Goal: Find specific page/section: Find specific page/section

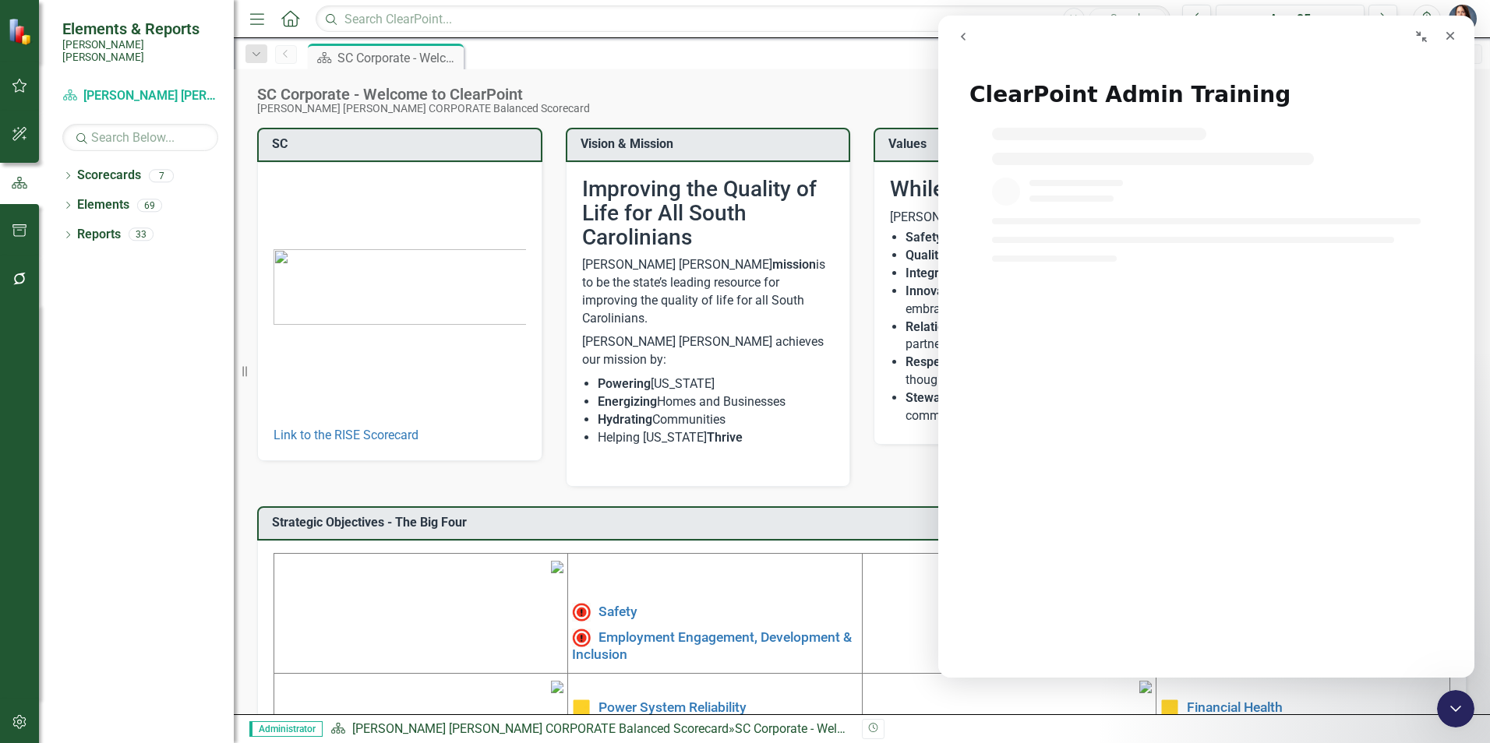
click at [968, 34] on icon "go back" at bounding box center [963, 36] width 12 height 12
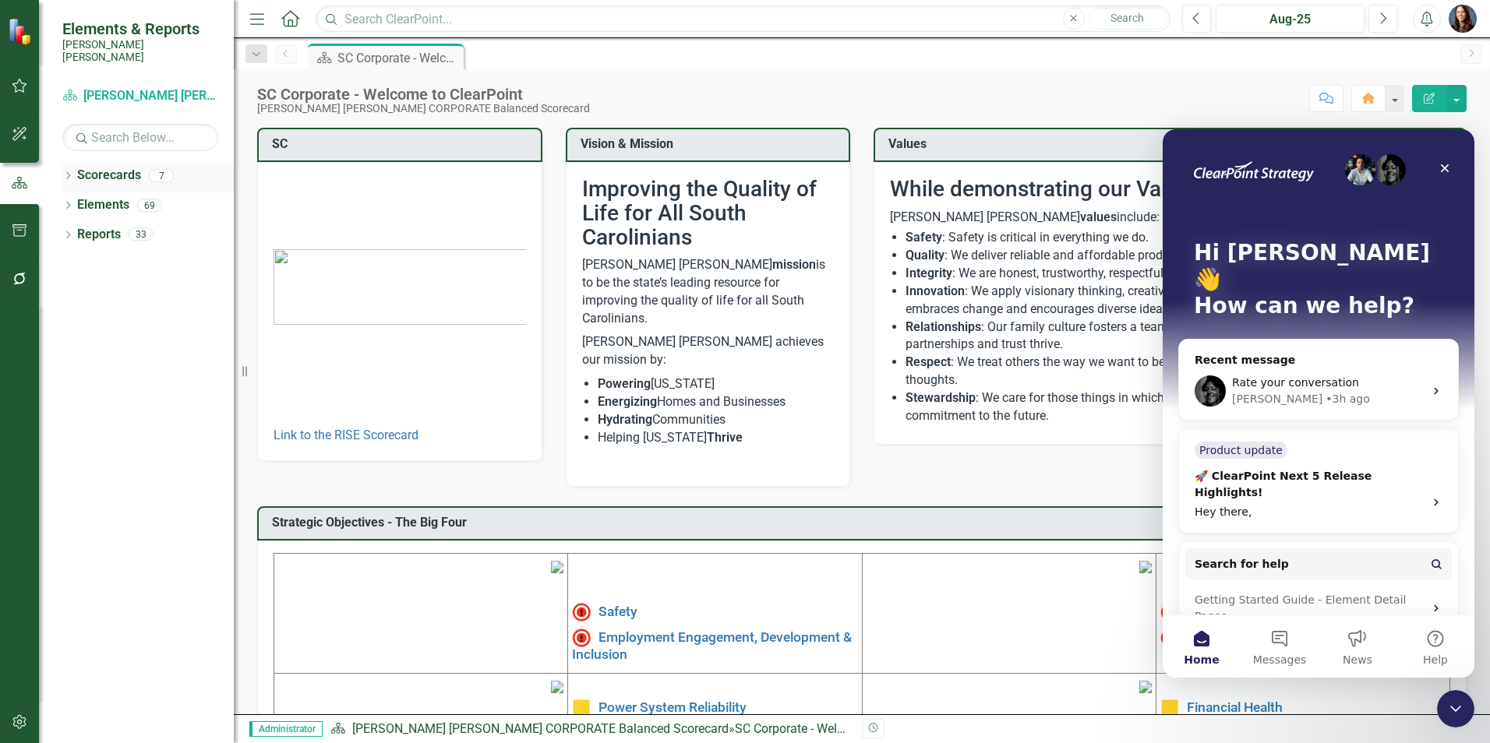
click at [66, 173] on icon "Dropdown" at bounding box center [67, 177] width 11 height 9
click at [77, 200] on icon "Dropdown" at bounding box center [76, 204] width 12 height 9
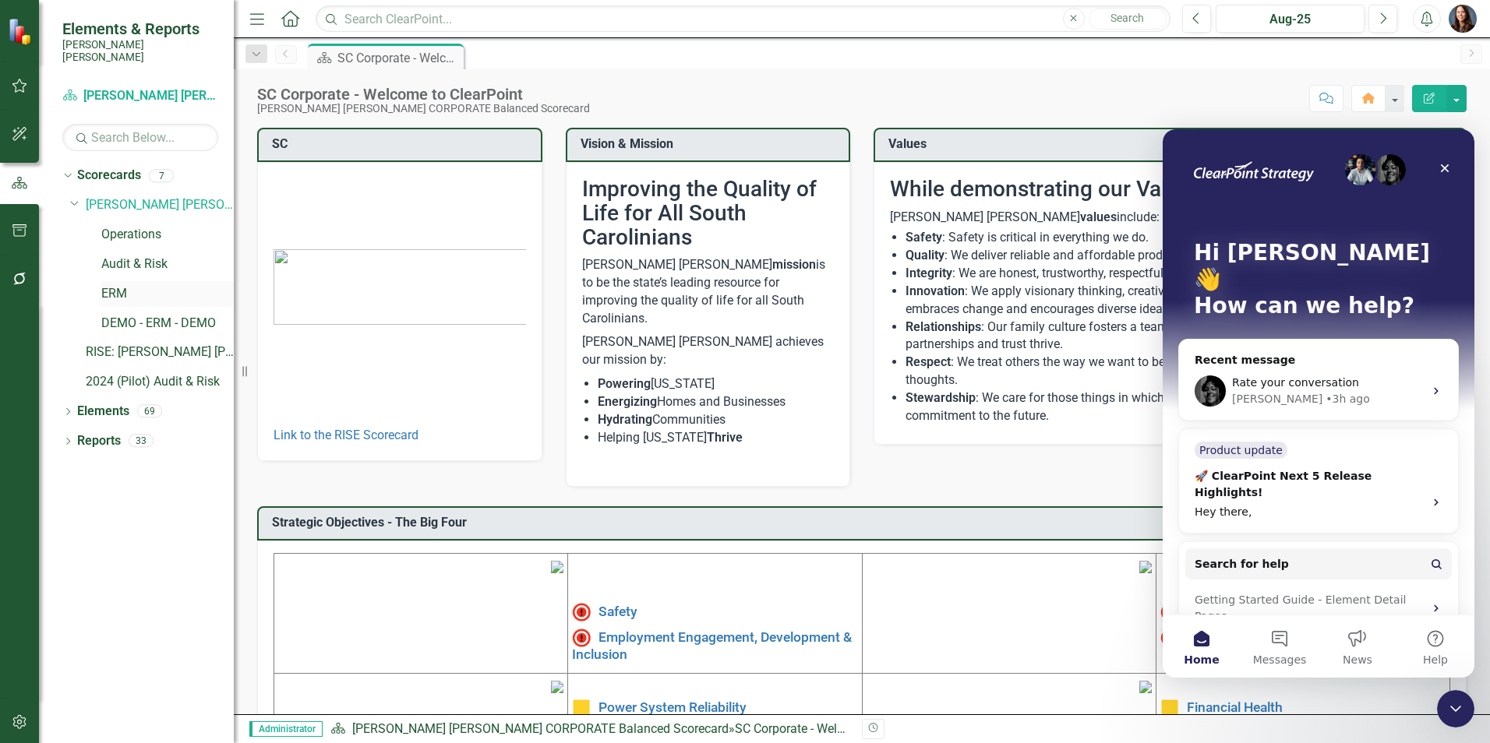
click at [117, 285] on link "ERM" at bounding box center [167, 294] width 132 height 18
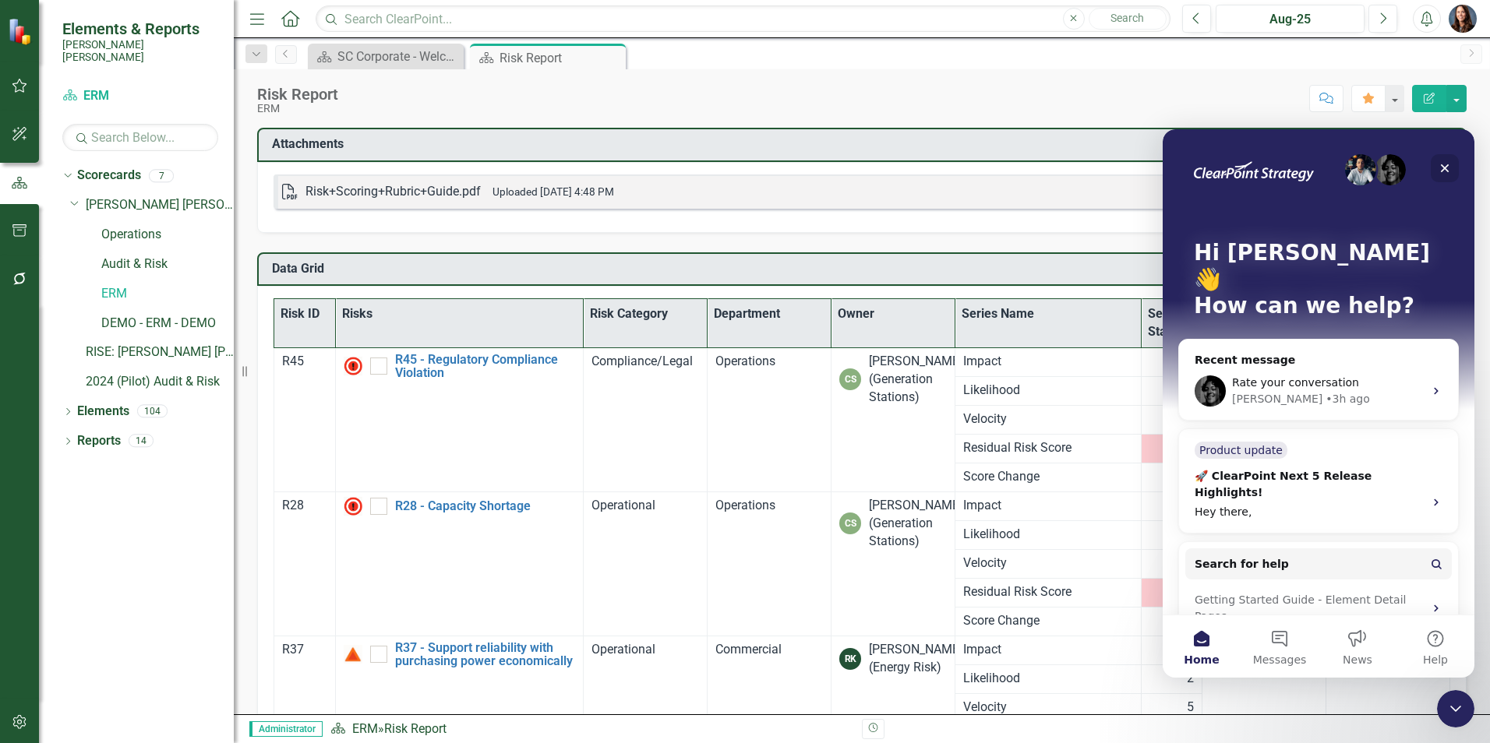
click at [1440, 169] on icon "Close" at bounding box center [1444, 168] width 12 height 12
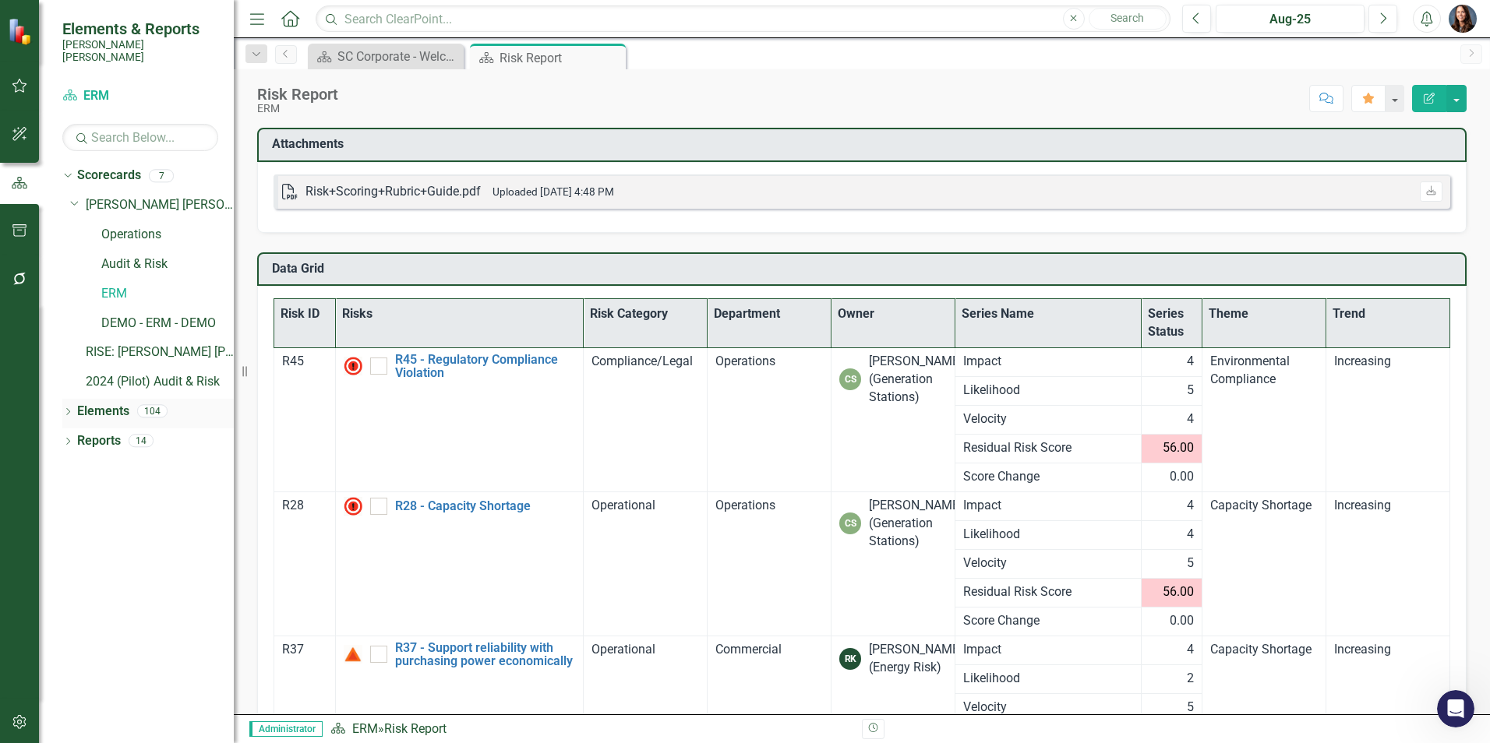
click at [69, 409] on icon "Dropdown" at bounding box center [67, 413] width 11 height 9
click at [78, 439] on icon "Dropdown" at bounding box center [75, 443] width 11 height 9
click at [75, 435] on icon "Dropdown" at bounding box center [73, 440] width 9 height 11
drag, startPoint x: 75, startPoint y: 425, endPoint x: 64, endPoint y: 438, distance: 17.2
click at [75, 436] on div "Dropdown" at bounding box center [75, 442] width 11 height 13
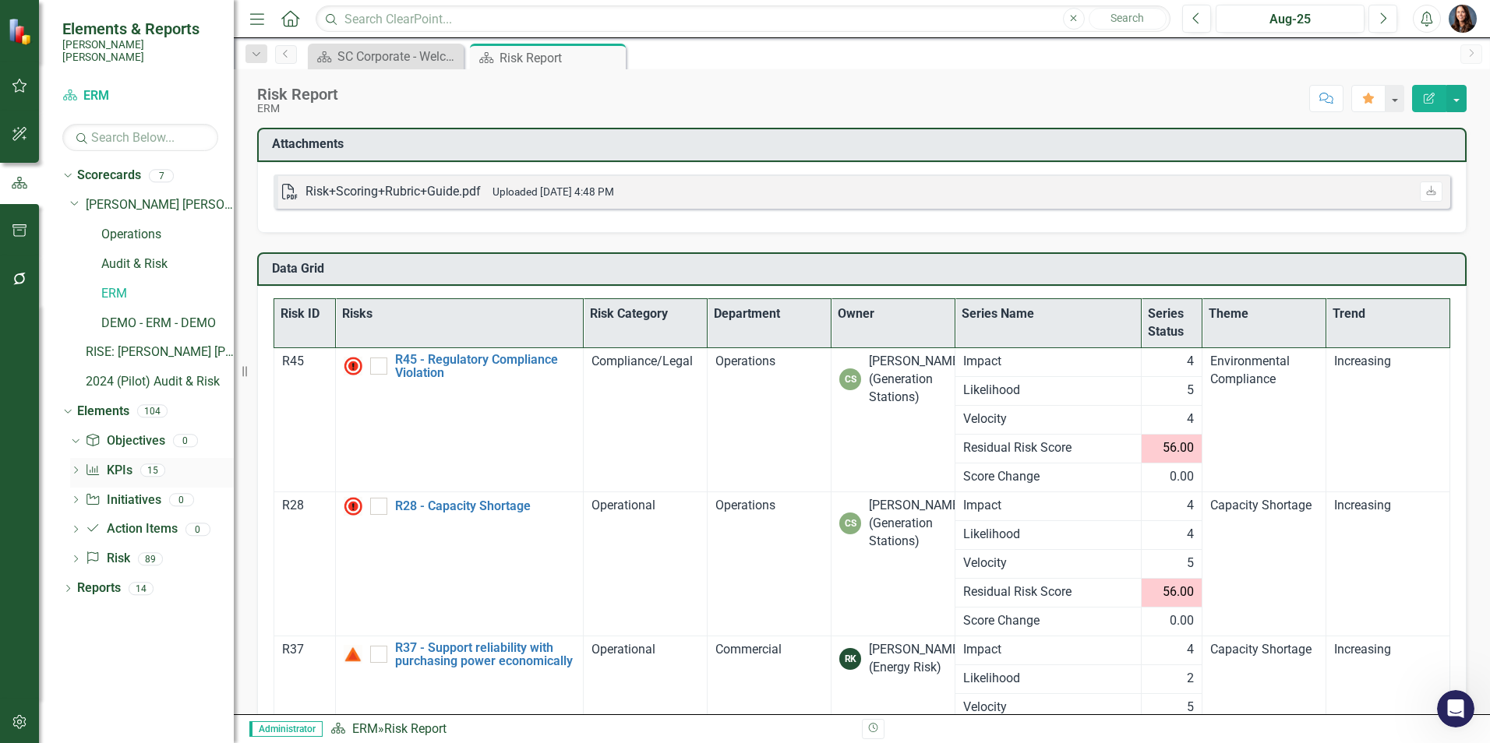
click at [76, 467] on icon "Dropdown" at bounding box center [75, 471] width 11 height 9
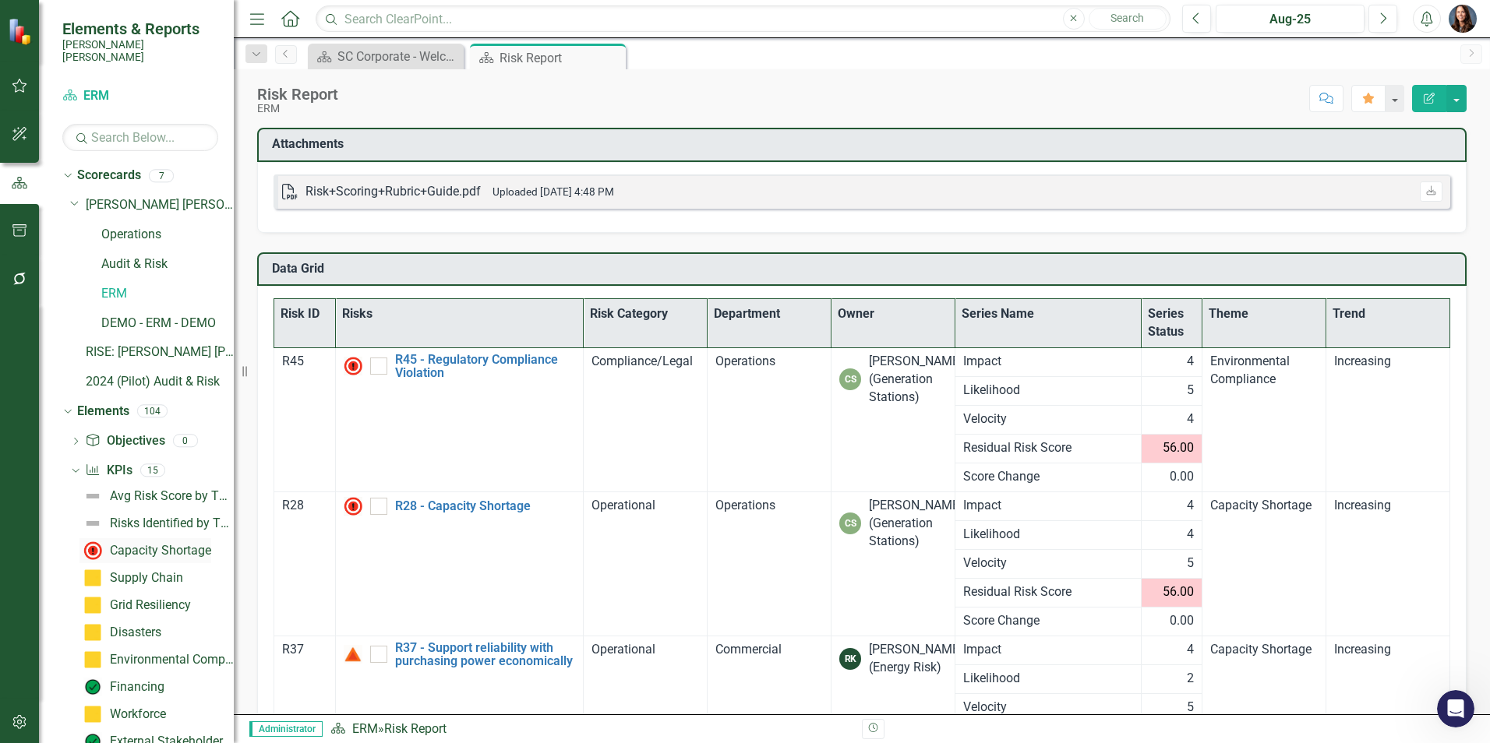
click at [160, 544] on div "Capacity Shortage" at bounding box center [160, 551] width 101 height 14
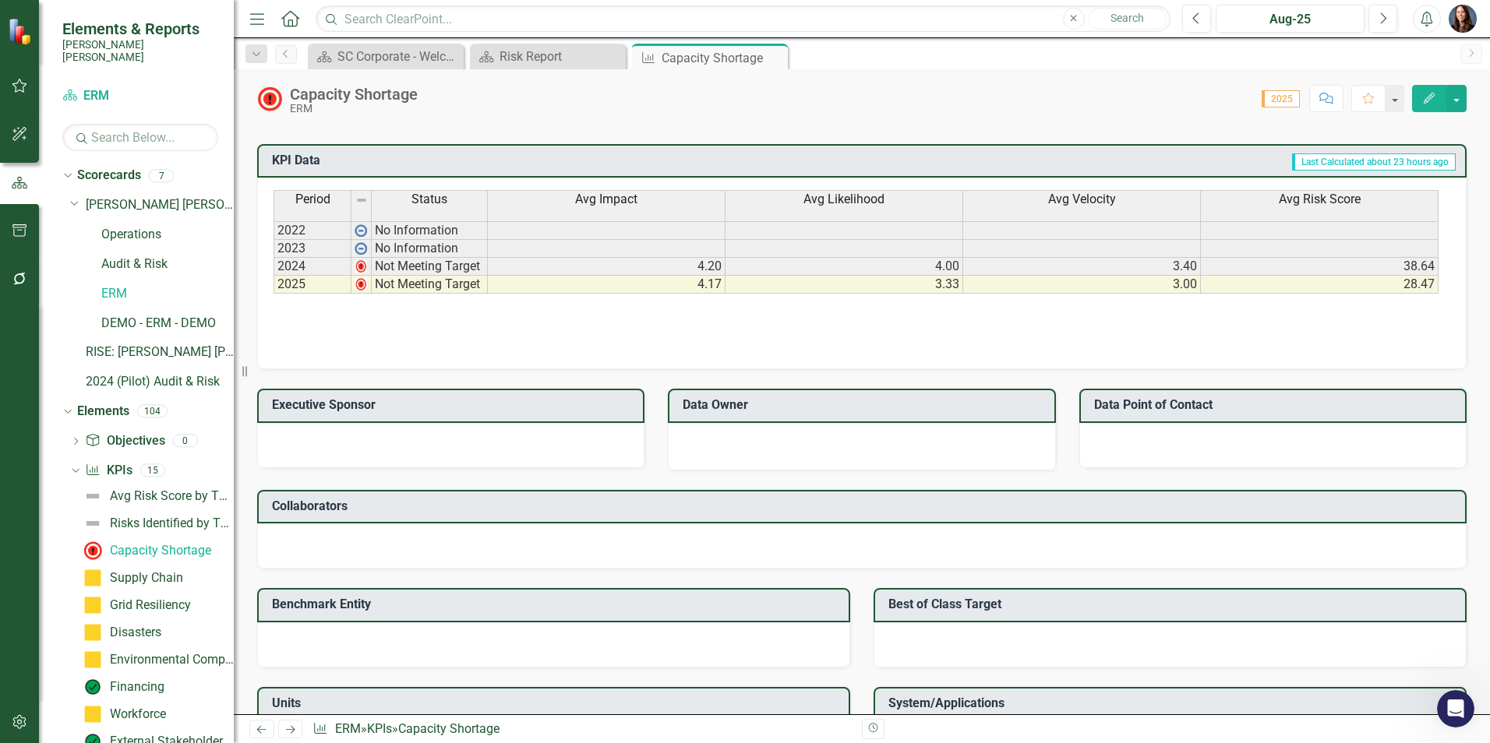
scroll to position [857, 0]
